Goal: Task Accomplishment & Management: Complete application form

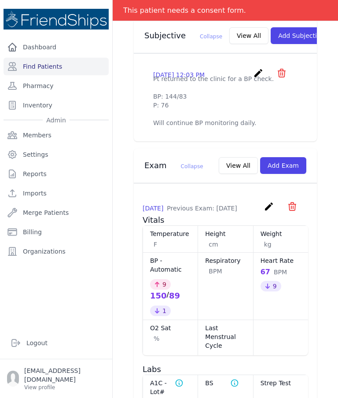
scroll to position [326, 0]
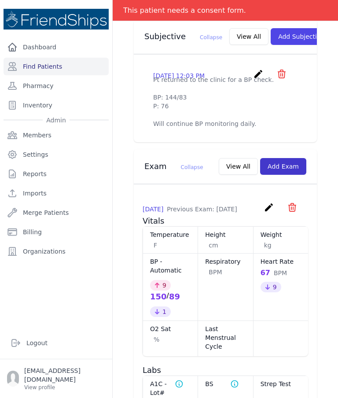
click at [296, 175] on button "Add Exam" at bounding box center [283, 166] width 46 height 17
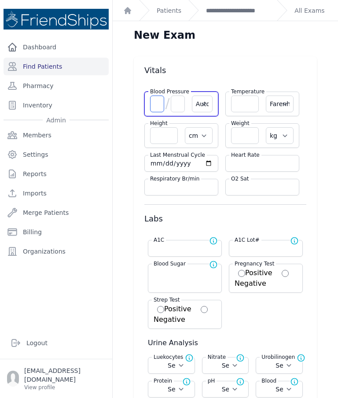
click at [154, 104] on input "number" at bounding box center [157, 103] width 14 height 17
type input "144"
click at [183, 106] on input "number" at bounding box center [178, 103] width 14 height 17
select select "Automatic"
select select "F"
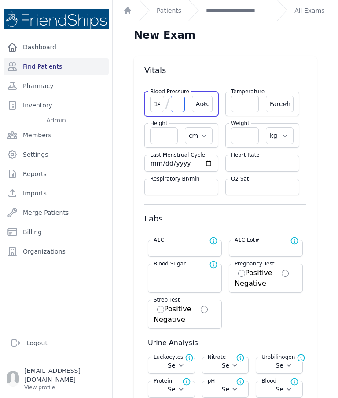
select select "cm"
select select "kg"
select select
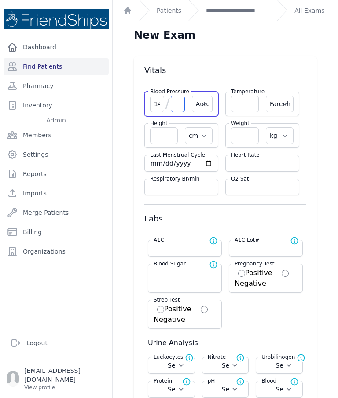
select select
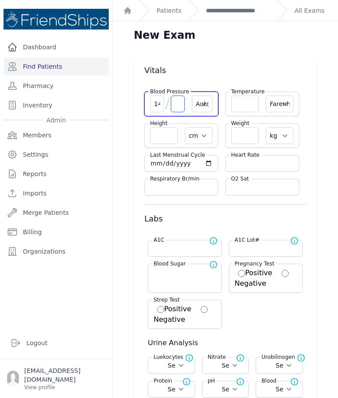
select select
type input "83"
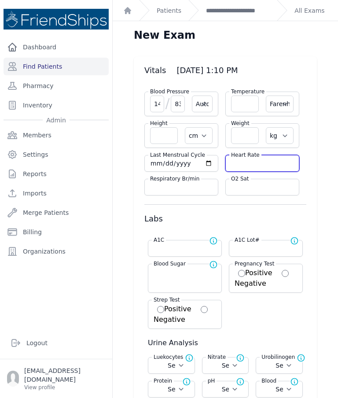
click at [271, 164] on input "number" at bounding box center [262, 163] width 62 height 9
select select "Automatic"
select select "F"
select select "cm"
select select "kg"
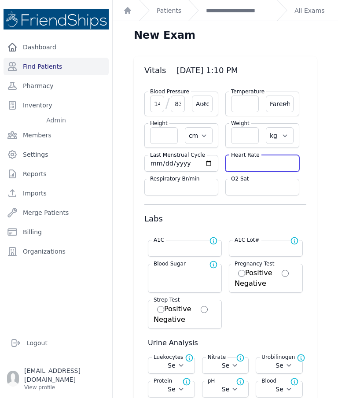
select select
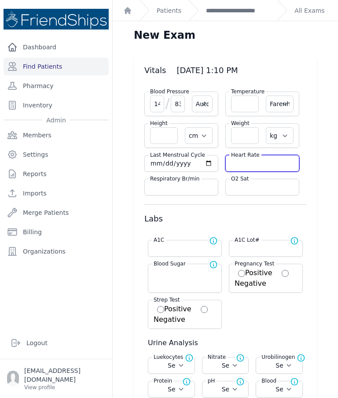
select select
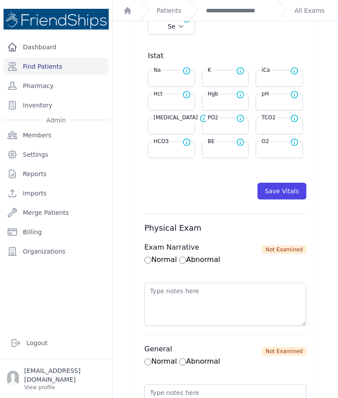
scroll to position [410, 0]
type input "76"
click at [293, 191] on button "Save Vitals" at bounding box center [281, 190] width 49 height 17
select select "Automatic"
select select "F"
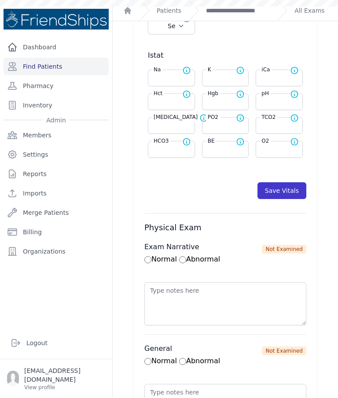
select select "cm"
select select "kg"
select select
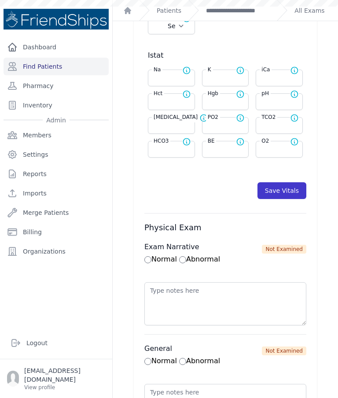
select select
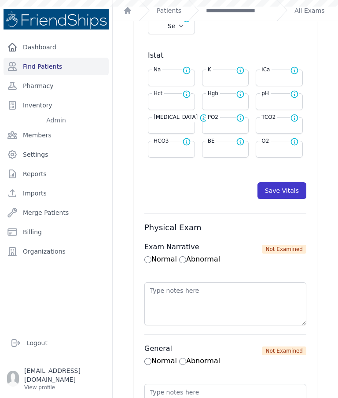
select select
click at [234, 12] on link "**********" at bounding box center [238, 10] width 64 height 9
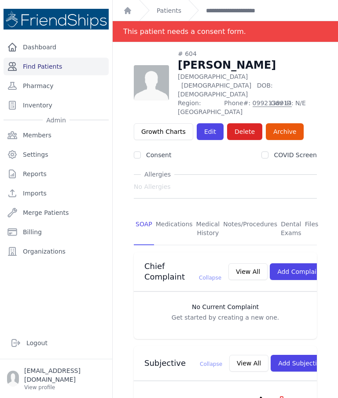
click at [78, 70] on link "Find Patients" at bounding box center [56, 67] width 105 height 18
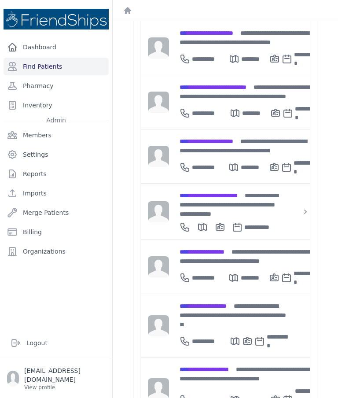
scroll to position [213, 0]
click at [215, 248] on span "**********" at bounding box center [201, 251] width 45 height 6
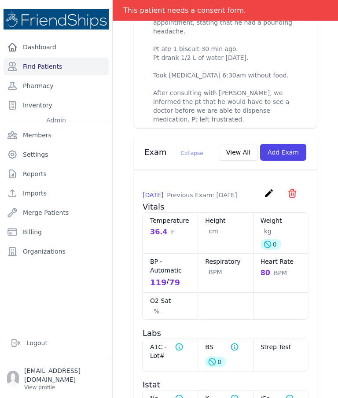
scroll to position [393, 0]
click at [266, 190] on icon "create" at bounding box center [268, 192] width 11 height 11
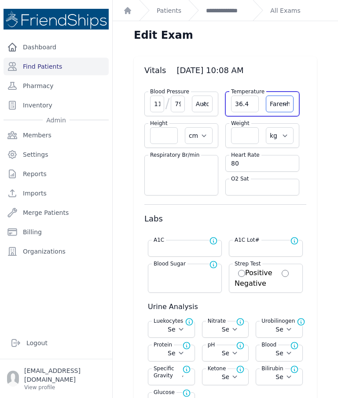
click at [283, 100] on select "Farenheit Celcius" at bounding box center [280, 103] width 28 height 17
select select "C"
select select "Automatic"
select select "cm"
select select "kg"
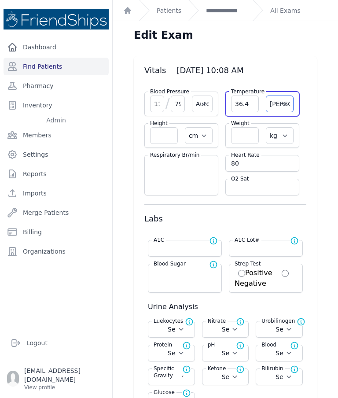
select select
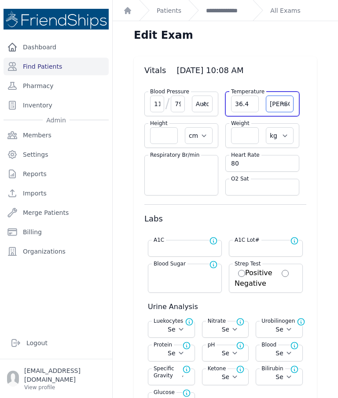
select select
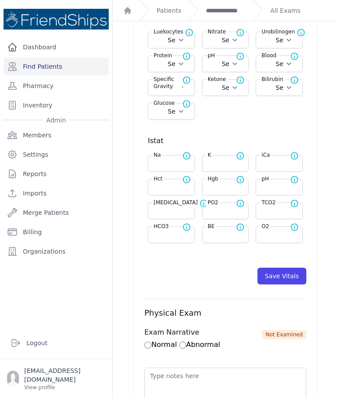
scroll to position [290, 0]
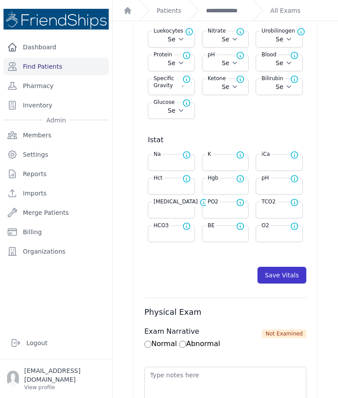
click at [289, 269] on button "Save Vitals" at bounding box center [281, 275] width 49 height 17
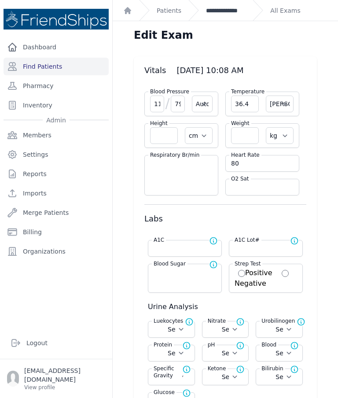
click at [228, 14] on link "**********" at bounding box center [226, 10] width 40 height 9
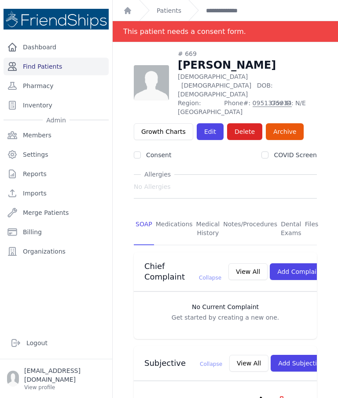
click at [84, 63] on link "Find Patients" at bounding box center [56, 67] width 105 height 18
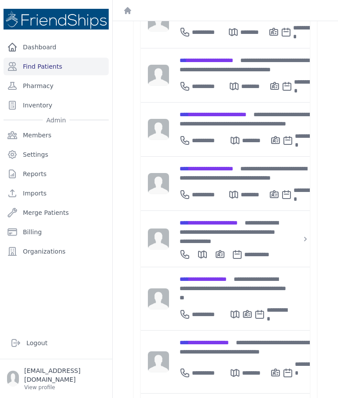
scroll to position [245, 0]
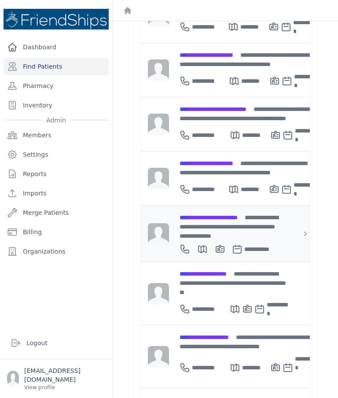
click at [228, 212] on div "**********" at bounding box center [230, 226] width 102 height 28
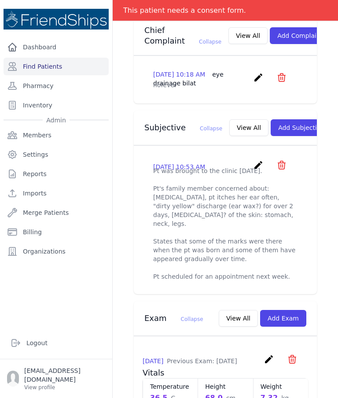
scroll to position [226, 0]
click at [261, 168] on icon "create" at bounding box center [258, 165] width 11 height 11
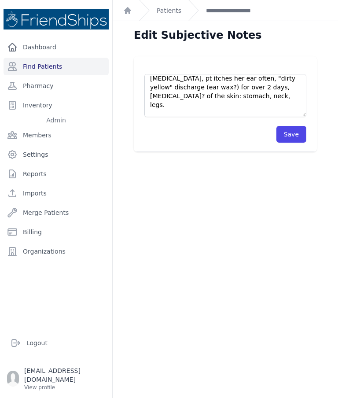
scroll to position [29, 0]
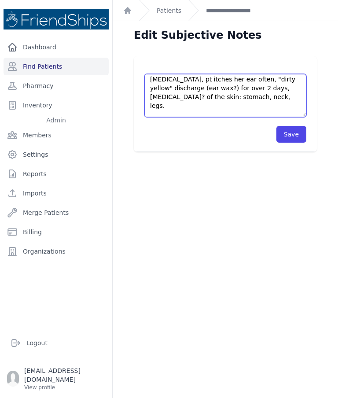
click at [241, 99] on textarea "Pt was brought to the clinic today. Pt's family member concerned about: diaper …" at bounding box center [225, 95] width 162 height 43
type textarea "Pt was brought to the clinic today. Pt's family member concerned about: diaper …"
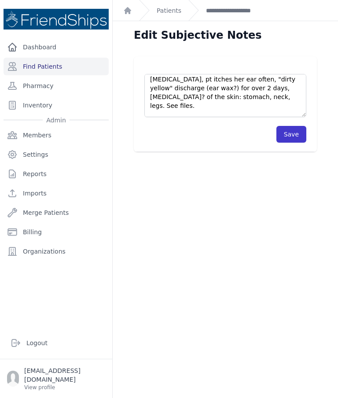
click at [288, 134] on button "Save" at bounding box center [291, 134] width 30 height 17
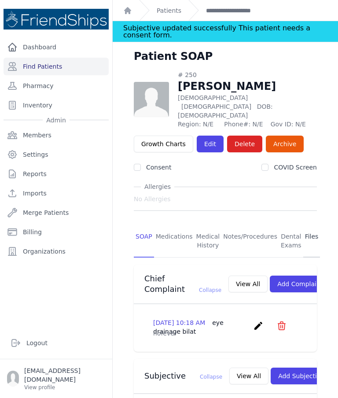
click at [310, 225] on link "Files" at bounding box center [311, 241] width 17 height 33
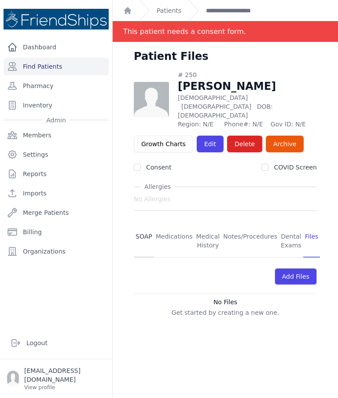
click at [147, 225] on link "SOAP" at bounding box center [144, 241] width 20 height 33
click at [143, 225] on link "SOAP" at bounding box center [144, 241] width 20 height 33
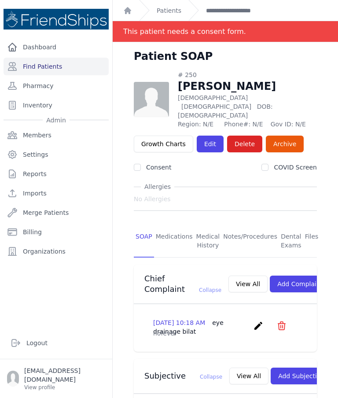
click at [315, 225] on link "Files" at bounding box center [311, 241] width 17 height 33
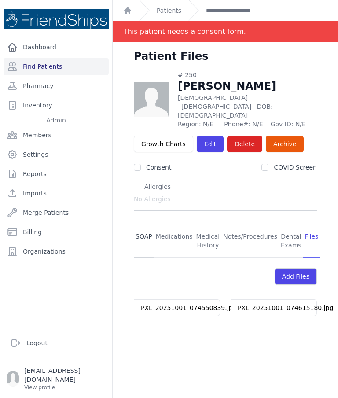
click at [146, 225] on link "SOAP" at bounding box center [144, 241] width 20 height 33
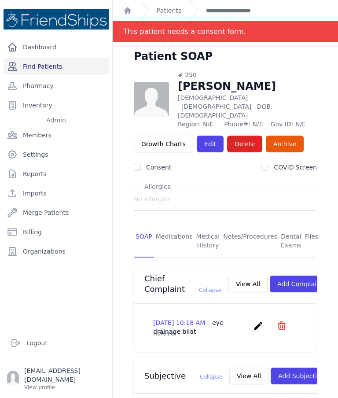
click at [39, 63] on link "Find Patients" at bounding box center [56, 67] width 105 height 18
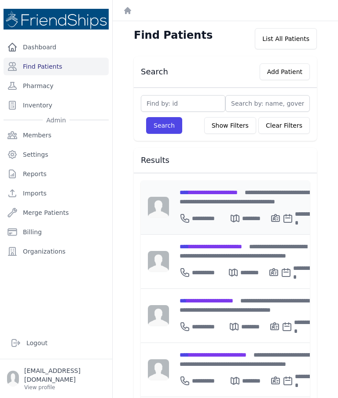
click at [213, 198] on div "**********" at bounding box center [247, 196] width 137 height 18
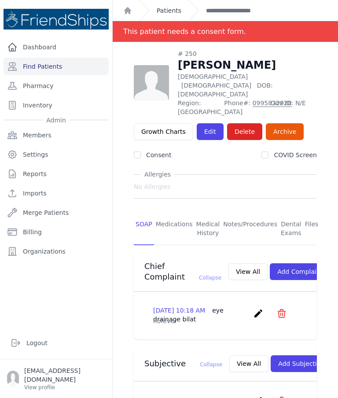
click at [170, 8] on link "Patients" at bounding box center [169, 10] width 25 height 9
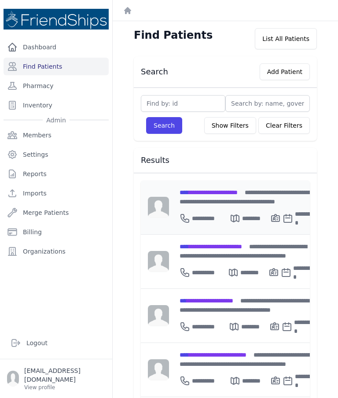
click at [237, 190] on span "**********" at bounding box center [208, 192] width 58 height 6
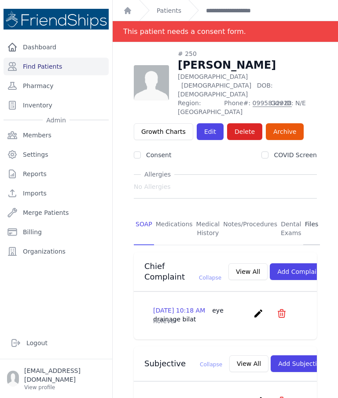
click at [308, 212] on link "Files" at bounding box center [311, 228] width 17 height 33
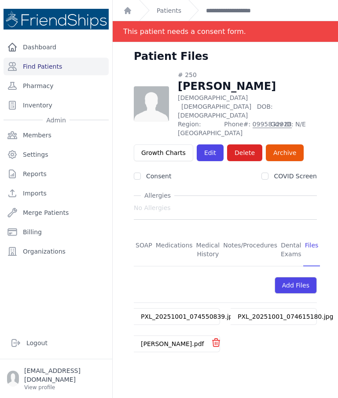
click at [162, 340] on link "Shaghaf Ahmed Shabib.pdf" at bounding box center [172, 343] width 63 height 7
click at [84, 68] on link "Find Patients" at bounding box center [56, 67] width 105 height 18
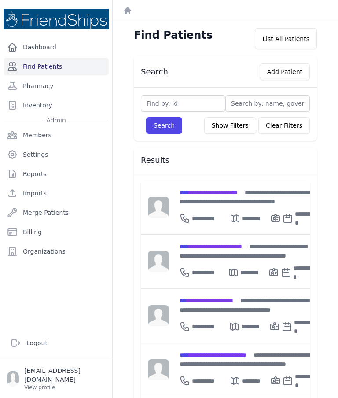
click at [84, 65] on link "Find Patients" at bounding box center [56, 67] width 105 height 18
click at [201, 99] on input "text" at bounding box center [183, 103] width 84 height 17
type input "248"
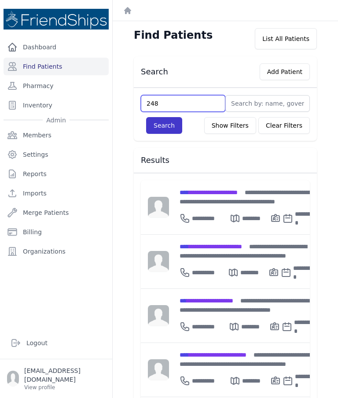
click at [169, 130] on button "Search" at bounding box center [164, 125] width 36 height 17
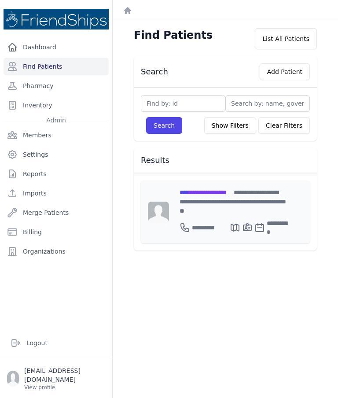
click at [207, 198] on div "**********" at bounding box center [233, 201] width 109 height 28
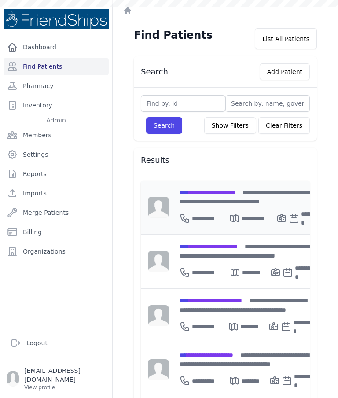
click at [229, 186] on div "**********" at bounding box center [251, 207] width 164 height 54
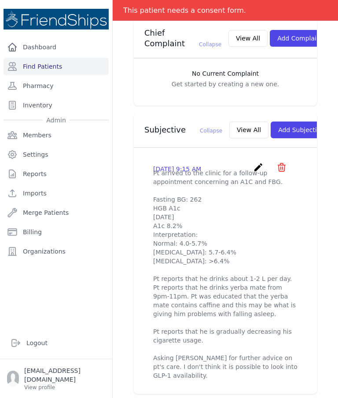
scroll to position [248, 0]
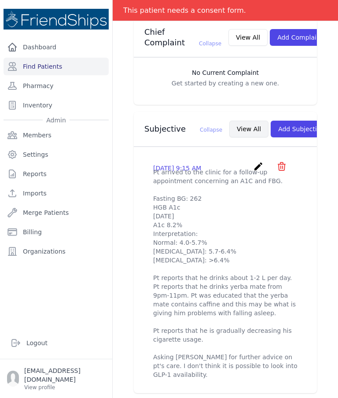
click at [229, 121] on button "View All" at bounding box center [248, 129] width 39 height 17
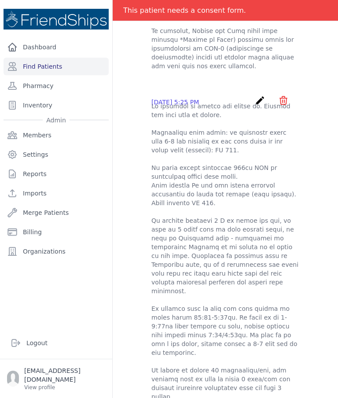
scroll to position [227, 0]
click at [73, 71] on link "Find Patients" at bounding box center [56, 67] width 105 height 18
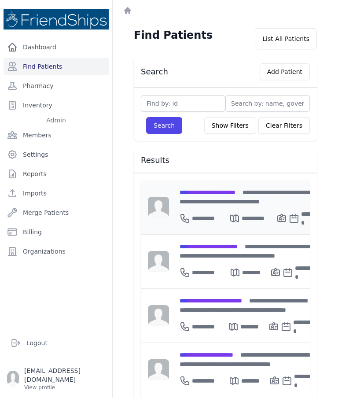
click at [226, 206] on div "**********" at bounding box center [250, 216] width 143 height 21
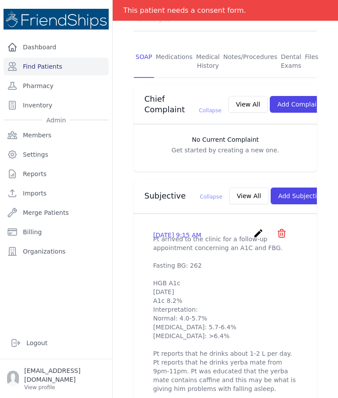
scroll to position [186, 0]
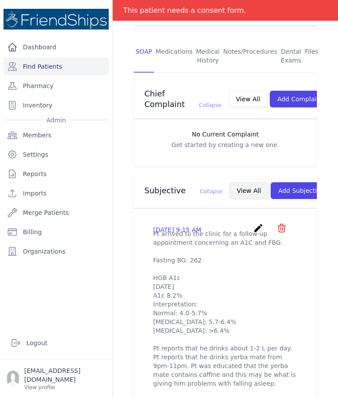
click at [229, 182] on button "View All" at bounding box center [248, 190] width 39 height 17
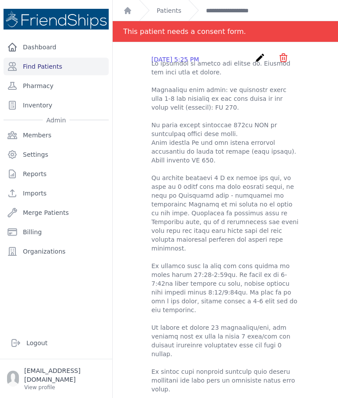
scroll to position [641, 0]
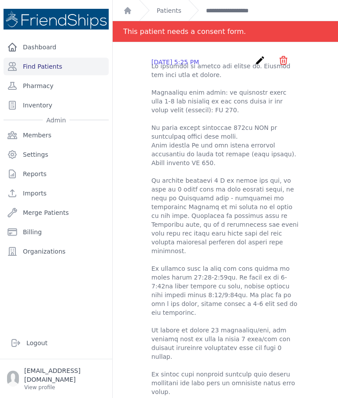
click at [332, 240] on div "Ahmed Mohsen Dhiyab - Subjectives 2025-Oct-01 9:15 AM create ​ Are you sure? Th…" at bounding box center [225, 351] width 225 height 1901
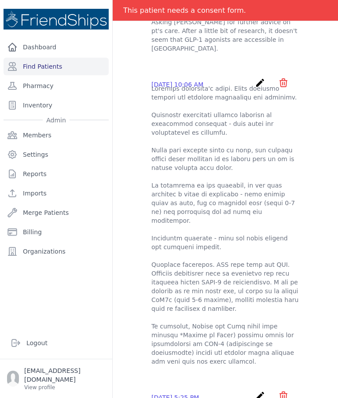
scroll to position [305, 0]
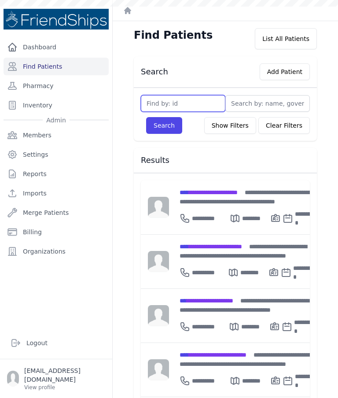
click at [186, 102] on input "text" at bounding box center [183, 103] width 84 height 17
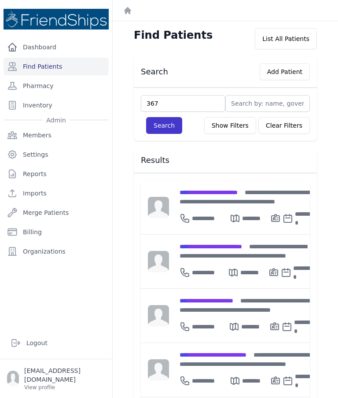
type input "367"
click at [168, 124] on button "Search" at bounding box center [164, 125] width 36 height 17
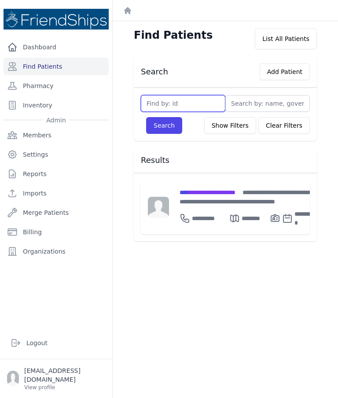
click at [191, 106] on input "text" at bounding box center [183, 103] width 84 height 17
click at [188, 104] on input "text" at bounding box center [183, 103] width 84 height 17
type input "129"
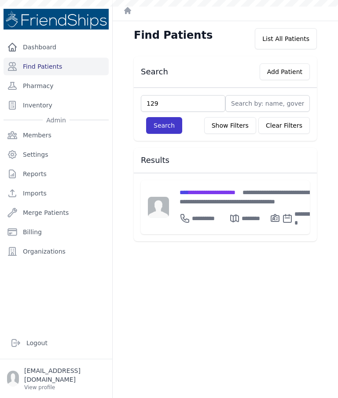
click at [177, 121] on button "Search" at bounding box center [164, 125] width 36 height 17
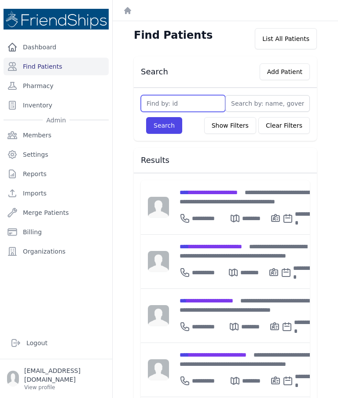
click at [200, 107] on input "text" at bounding box center [183, 103] width 84 height 17
type input "129"
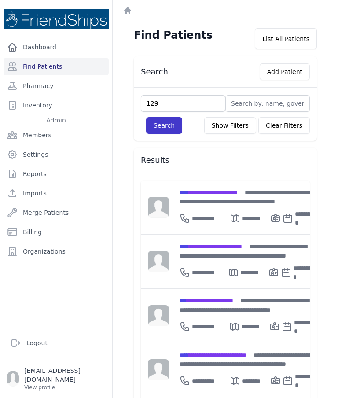
click at [163, 126] on button "Search" at bounding box center [164, 125] width 36 height 17
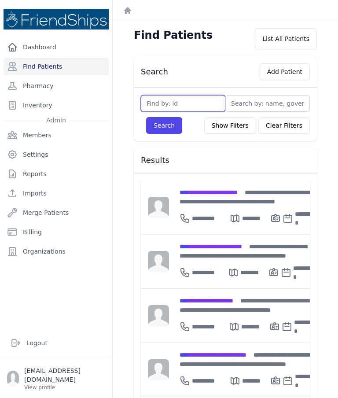
click at [173, 100] on input "text" at bounding box center [183, 103] width 84 height 17
type input "129"
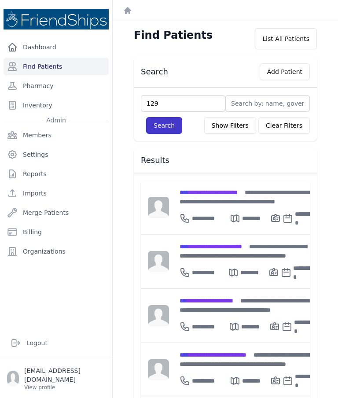
click at [162, 127] on button "Search" at bounding box center [164, 125] width 36 height 17
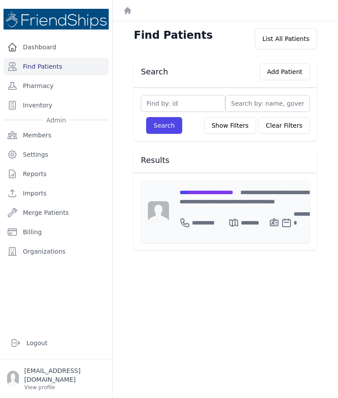
click at [224, 187] on div "**********" at bounding box center [247, 211] width 157 height 62
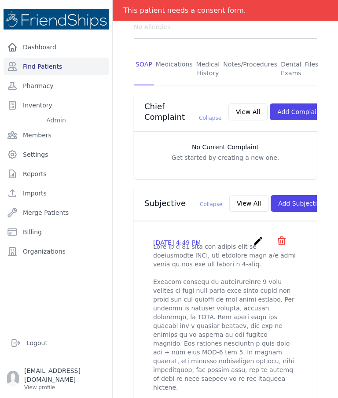
scroll to position [161, 0]
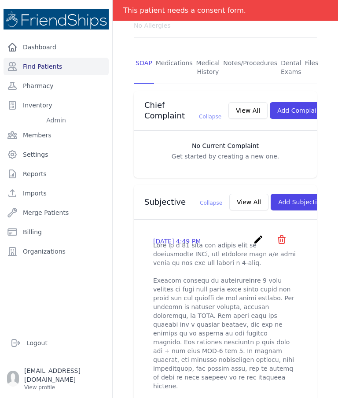
click at [229, 201] on button "View All" at bounding box center [248, 202] width 39 height 17
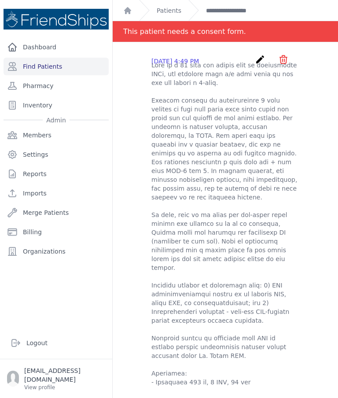
scroll to position [56, 0]
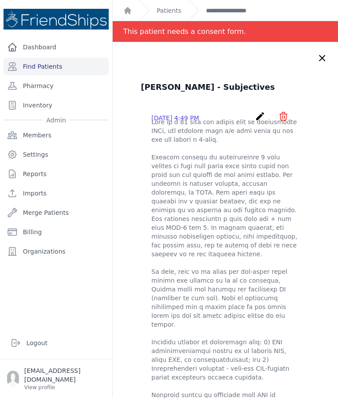
scroll to position [0, 0]
click at [320, 53] on icon at bounding box center [322, 58] width 11 height 11
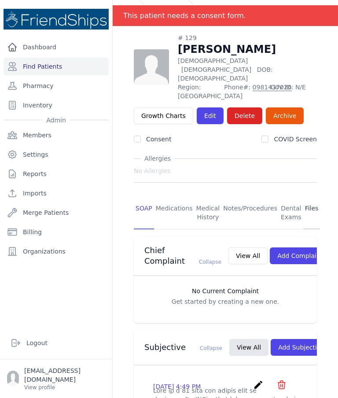
click at [310, 197] on link "Files" at bounding box center [311, 213] width 17 height 33
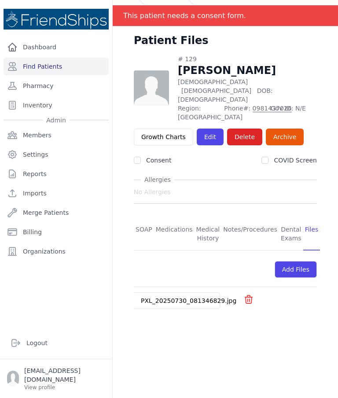
click at [193, 297] on link "PXL_20250730_081346829.jpg" at bounding box center [188, 300] width 95 height 7
